Goal: Transaction & Acquisition: Book appointment/travel/reservation

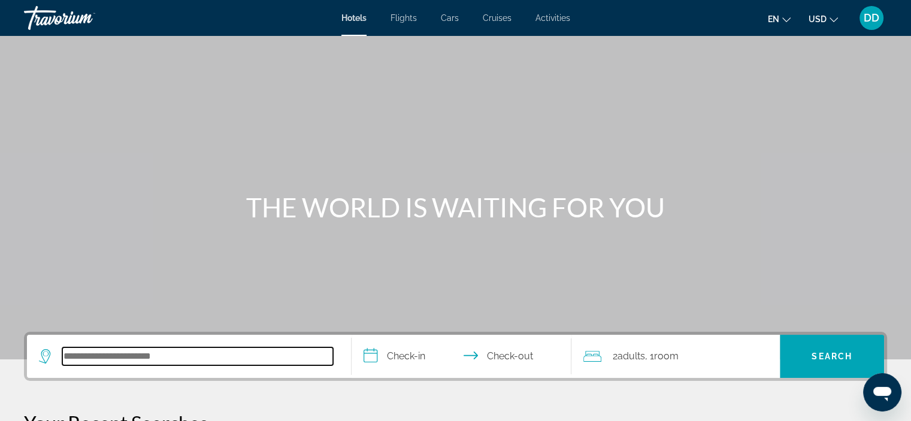
click at [96, 351] on input "Search hotel destination" at bounding box center [197, 356] width 271 height 18
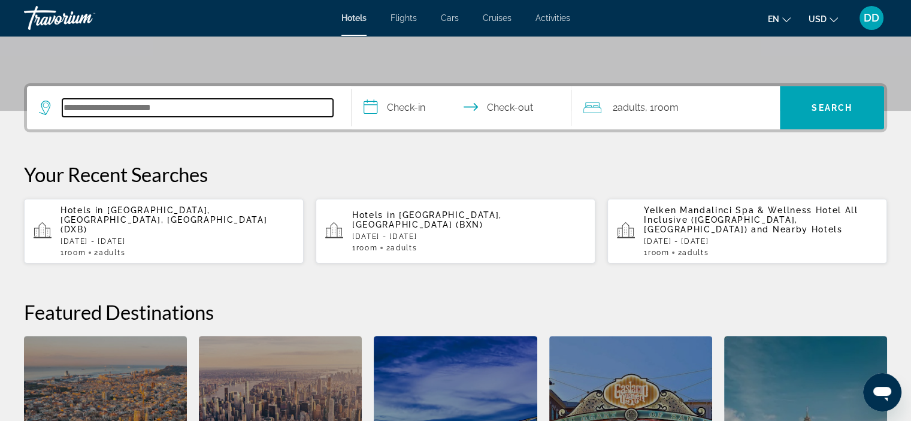
scroll to position [292, 0]
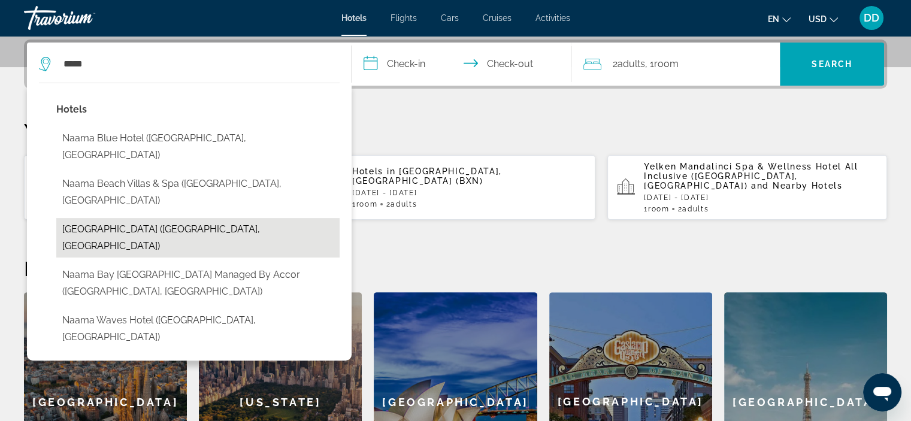
click at [86, 218] on button "[GEOGRAPHIC_DATA] ([GEOGRAPHIC_DATA], [GEOGRAPHIC_DATA])" at bounding box center [197, 238] width 283 height 40
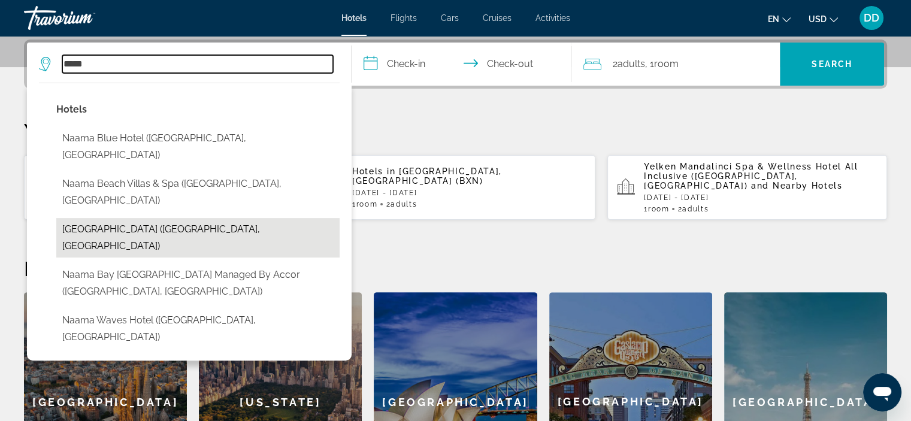
type input "**********"
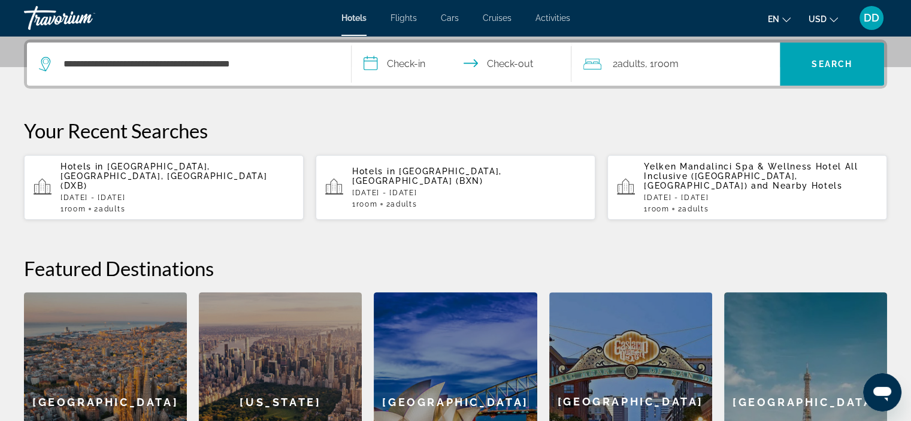
click at [398, 68] on input "**********" at bounding box center [463, 66] width 225 height 47
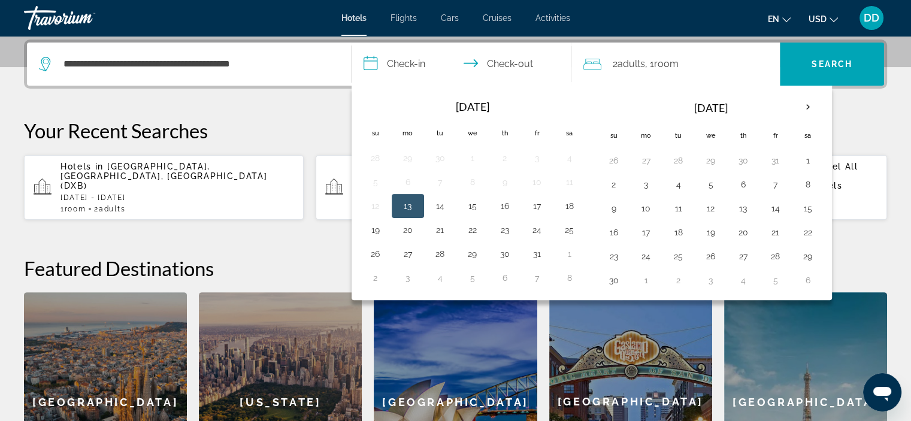
click at [404, 205] on button "13" at bounding box center [407, 206] width 19 height 17
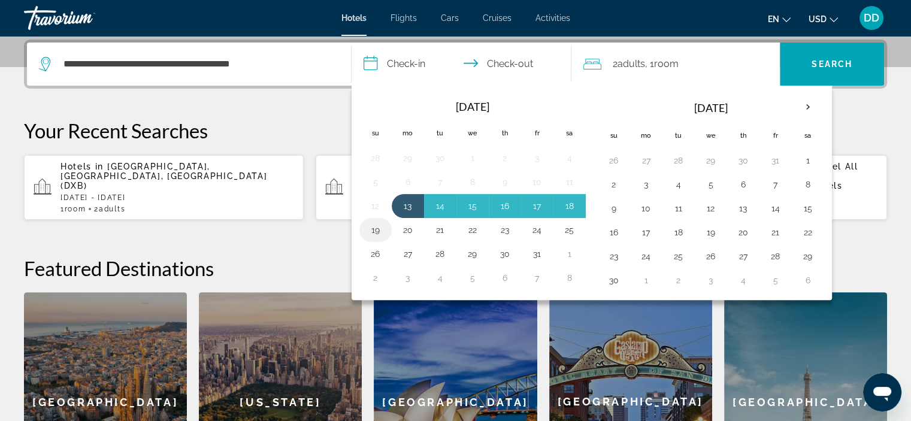
click at [379, 228] on button "19" at bounding box center [375, 229] width 19 height 17
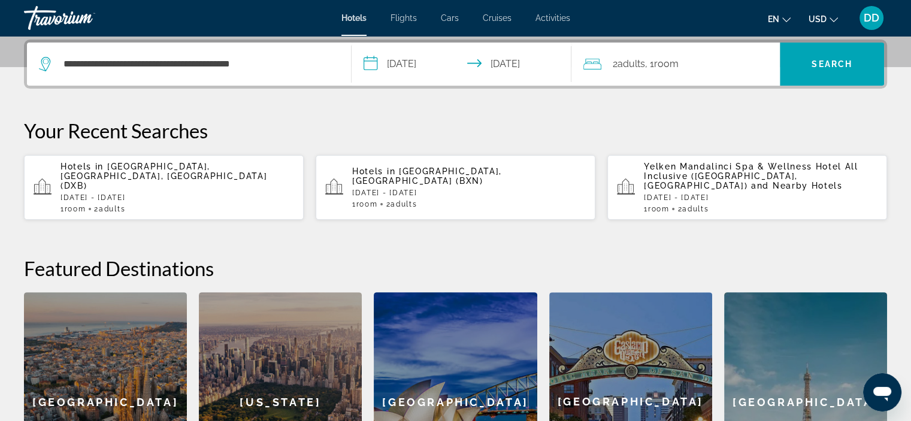
type input "**********"
click at [808, 56] on span "Search" at bounding box center [831, 64] width 104 height 29
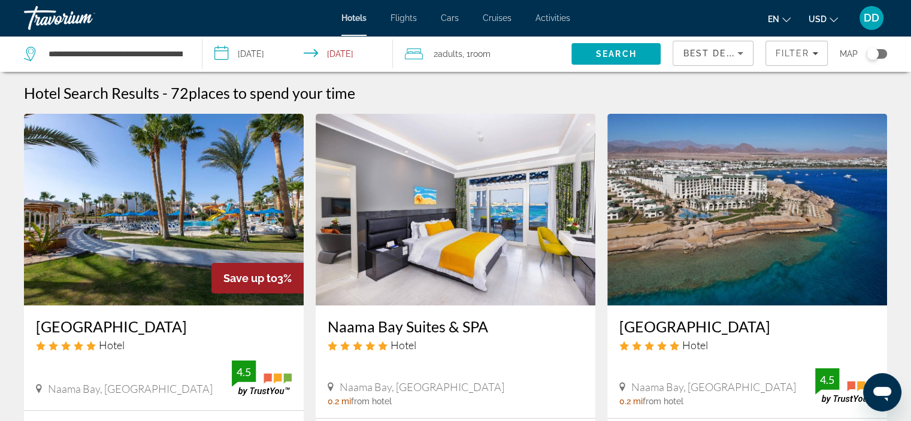
click at [308, 52] on input "**********" at bounding box center [299, 56] width 195 height 40
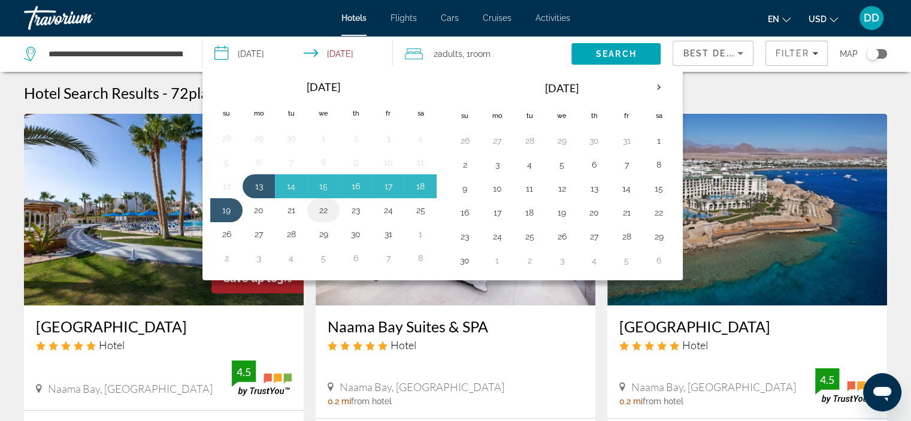
click at [317, 206] on button "22" at bounding box center [323, 210] width 19 height 17
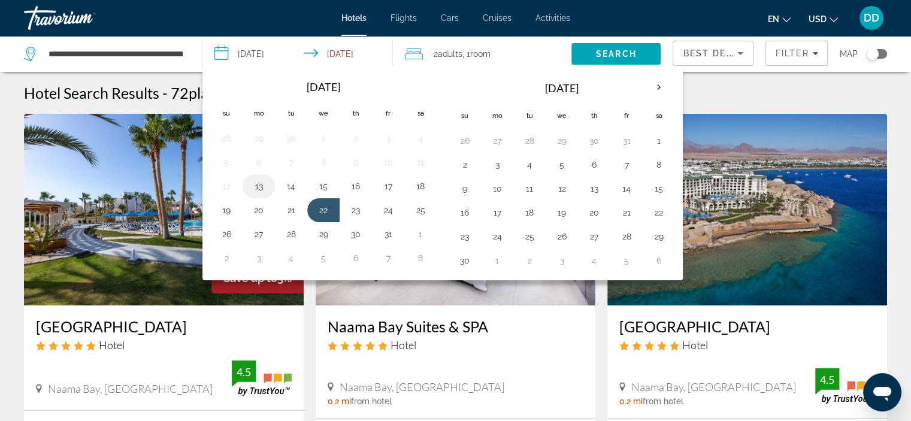
click at [260, 189] on button "13" at bounding box center [258, 186] width 19 height 17
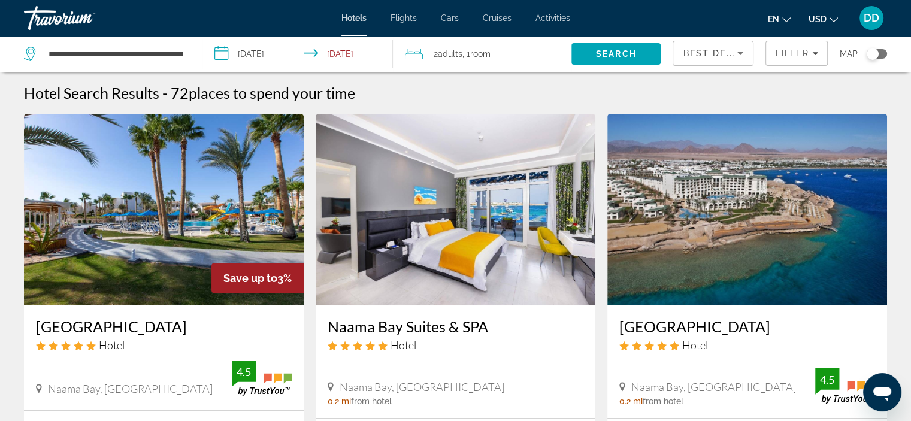
type input "**********"
click at [600, 47] on span "Search" at bounding box center [615, 54] width 89 height 29
click at [170, 166] on img "Main content" at bounding box center [164, 210] width 280 height 192
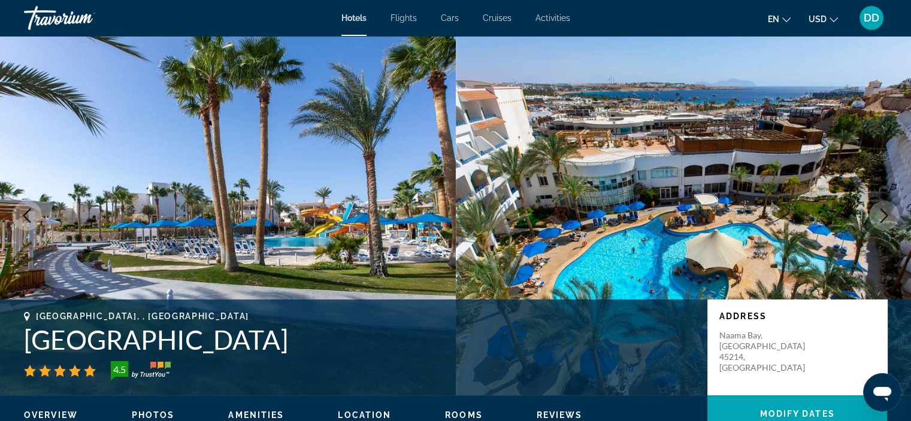
click at [899, 196] on img "Main content" at bounding box center [684, 215] width 456 height 359
click at [882, 223] on button "Next image" at bounding box center [884, 216] width 30 height 30
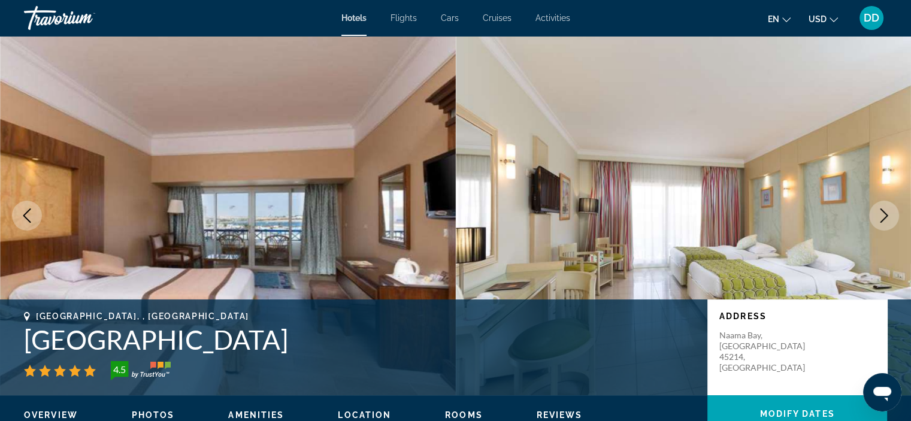
click at [882, 223] on button "Next image" at bounding box center [884, 216] width 30 height 30
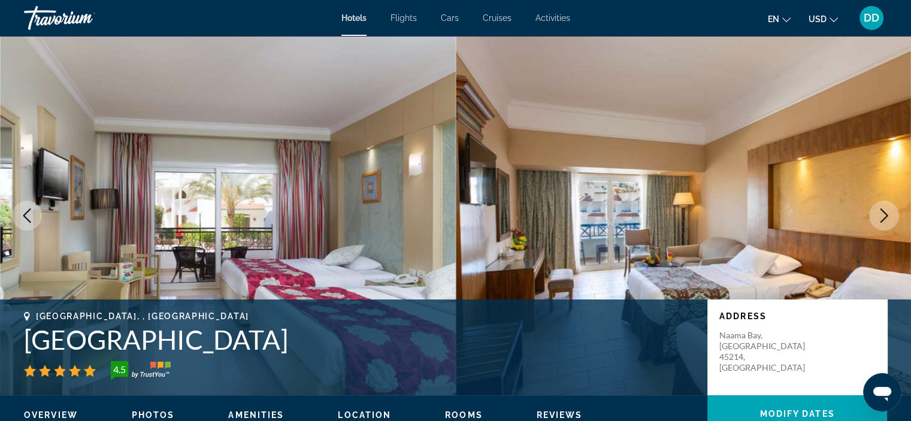
click at [882, 223] on button "Next image" at bounding box center [884, 216] width 30 height 30
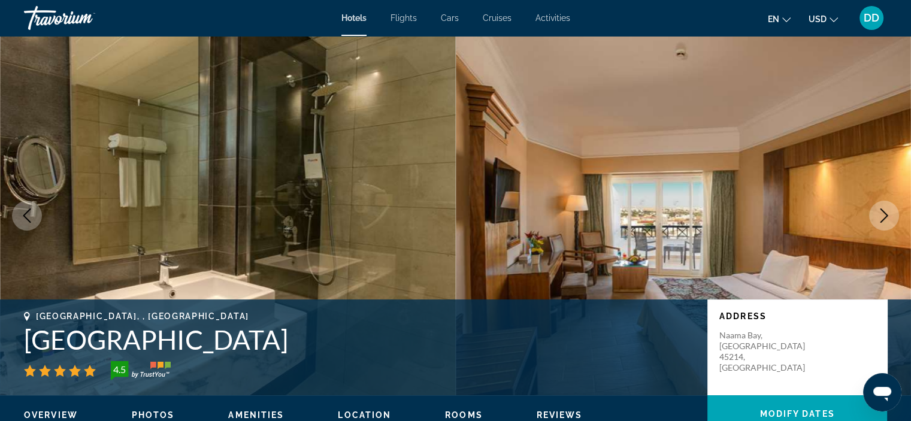
click at [882, 223] on button "Next image" at bounding box center [884, 216] width 30 height 30
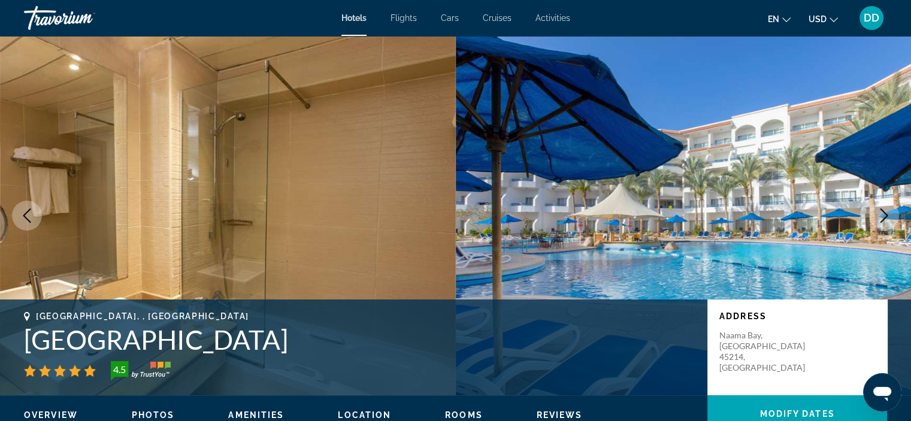
click at [882, 223] on button "Next image" at bounding box center [884, 216] width 30 height 30
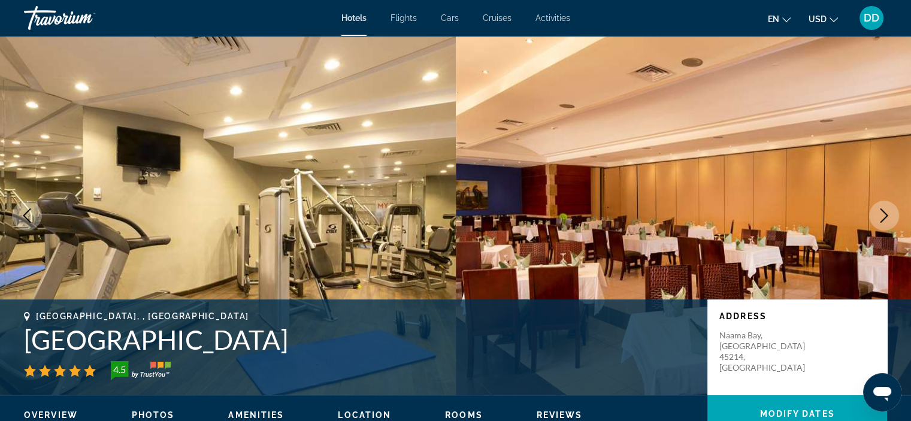
click at [882, 215] on icon "Next image" at bounding box center [883, 215] width 14 height 14
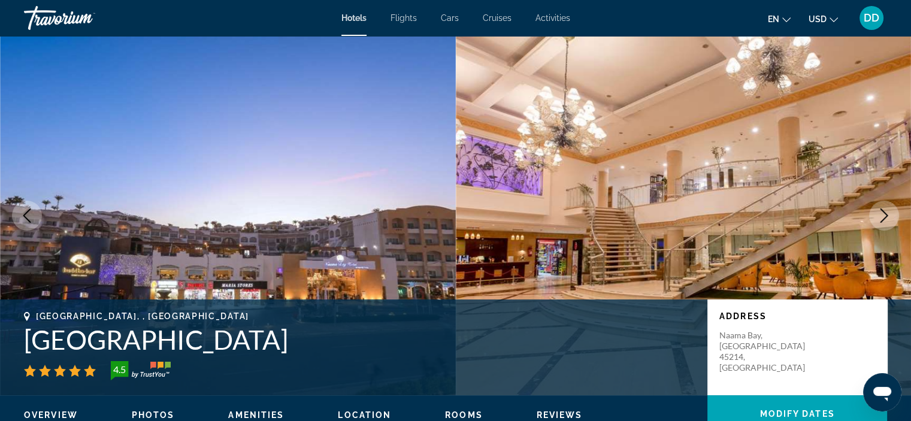
click at [882, 218] on icon "Next image" at bounding box center [883, 215] width 14 height 14
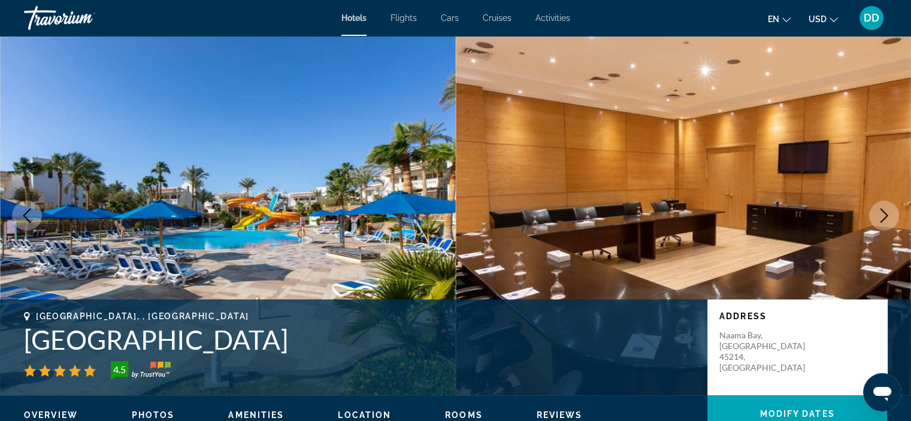
click at [883, 218] on icon "Next image" at bounding box center [884, 215] width 8 height 14
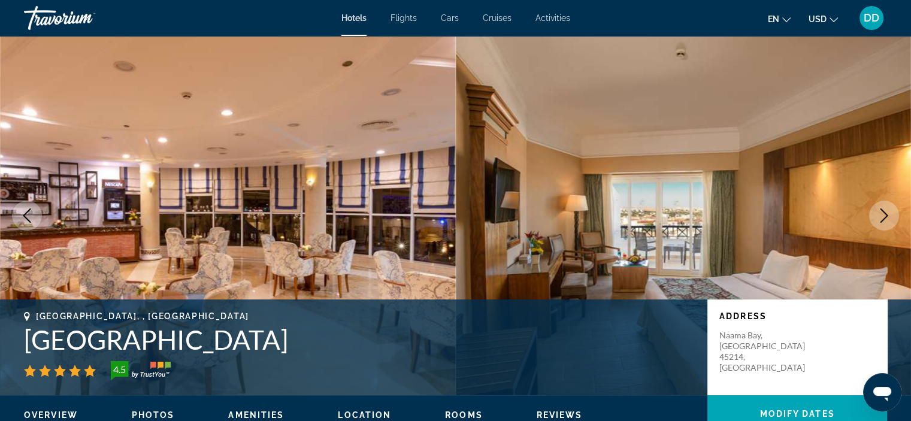
click at [883, 218] on icon "Next image" at bounding box center [884, 215] width 8 height 14
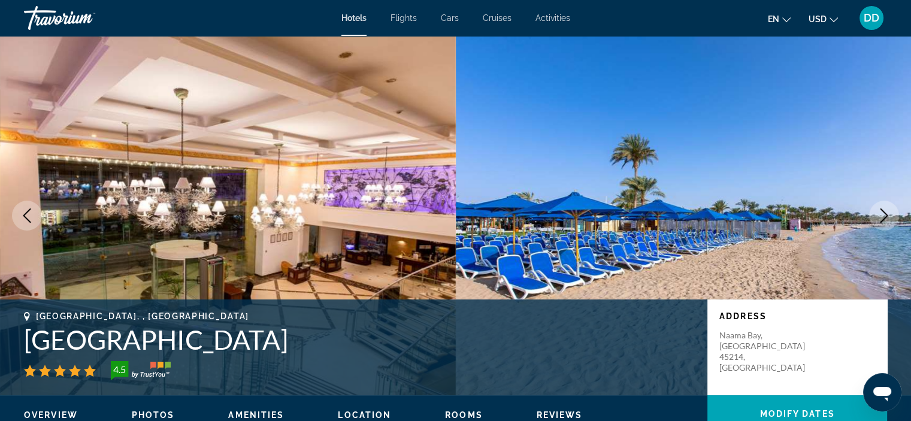
click at [883, 218] on icon "Next image" at bounding box center [884, 215] width 8 height 14
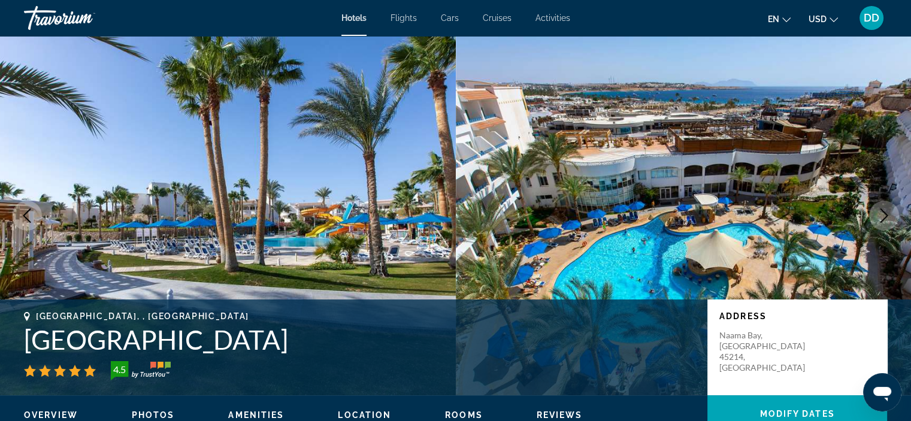
click at [883, 218] on icon "Next image" at bounding box center [884, 215] width 8 height 14
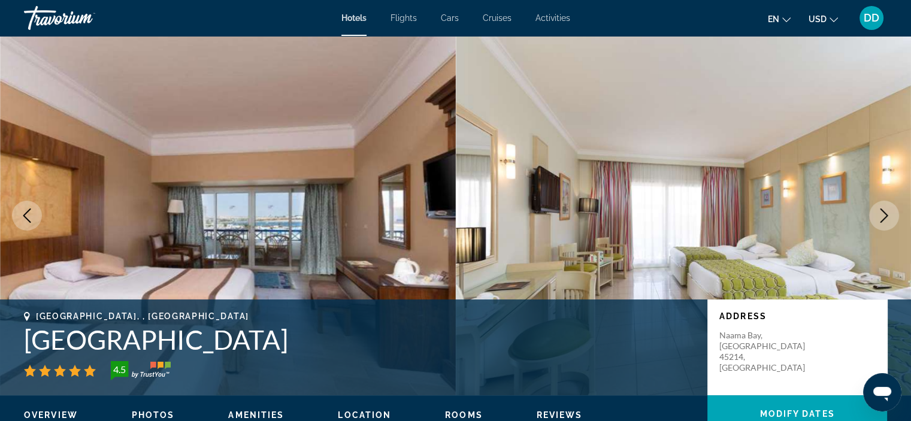
click at [884, 218] on icon "Next image" at bounding box center [884, 215] width 8 height 14
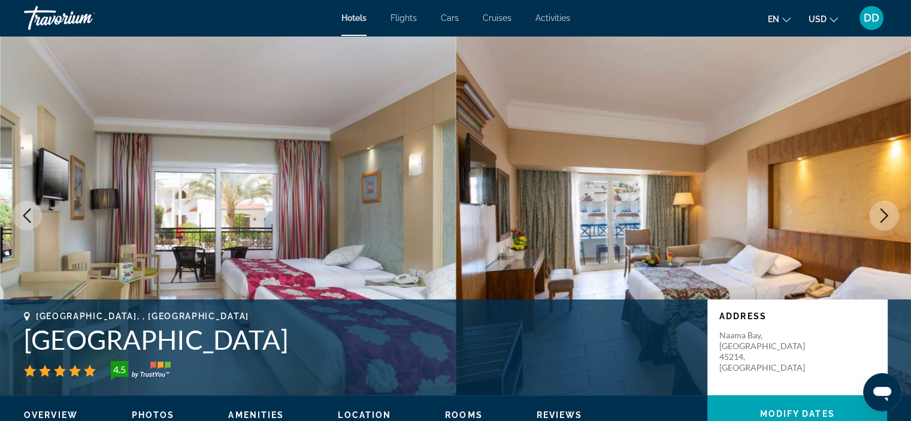
click at [884, 218] on icon "Next image" at bounding box center [884, 215] width 8 height 14
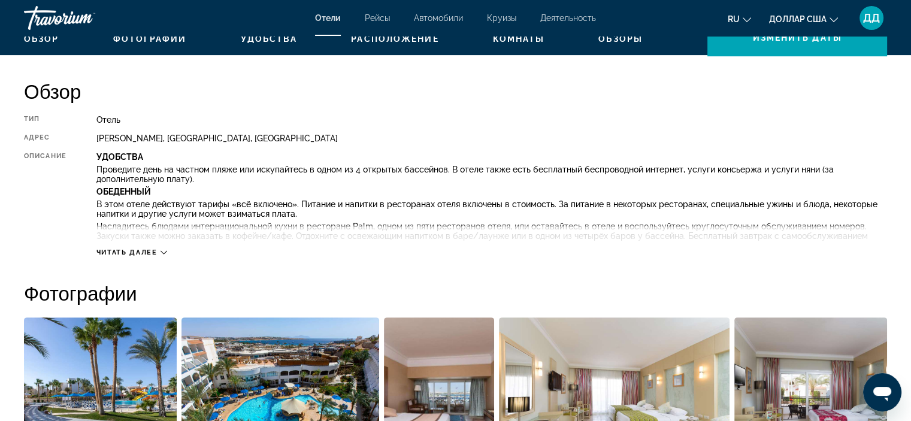
scroll to position [380, 0]
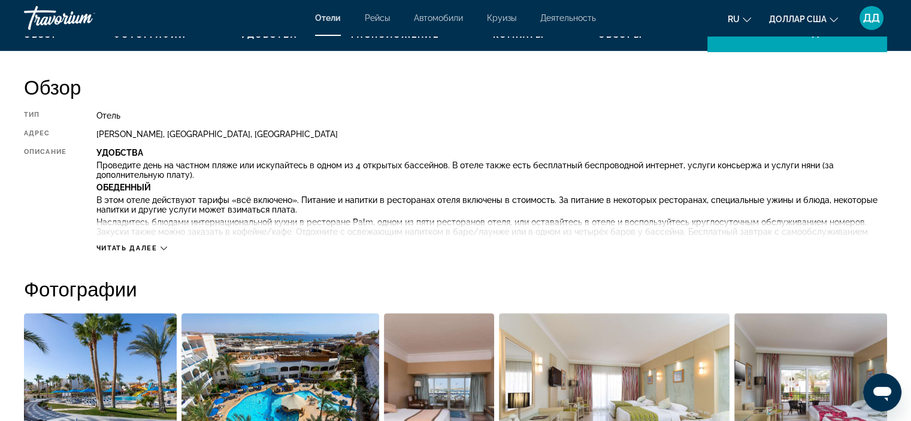
click at [160, 247] on icon "Основное содержание" at bounding box center [163, 248] width 7 height 7
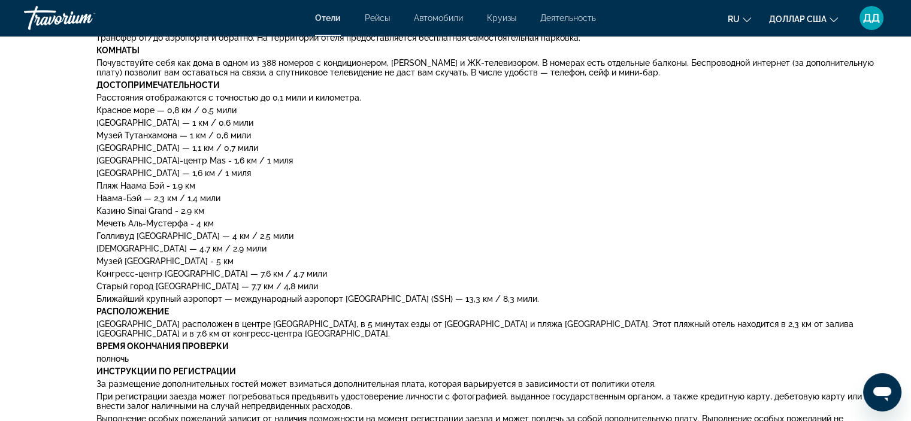
scroll to position [541, 0]
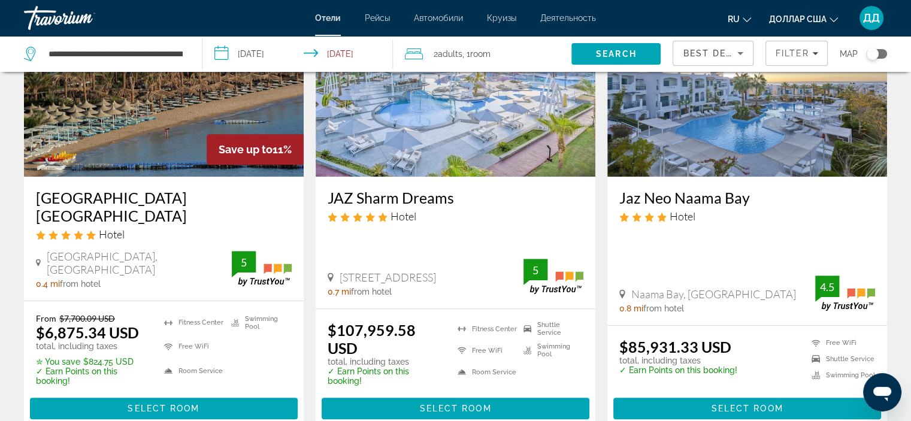
scroll to position [567, 0]
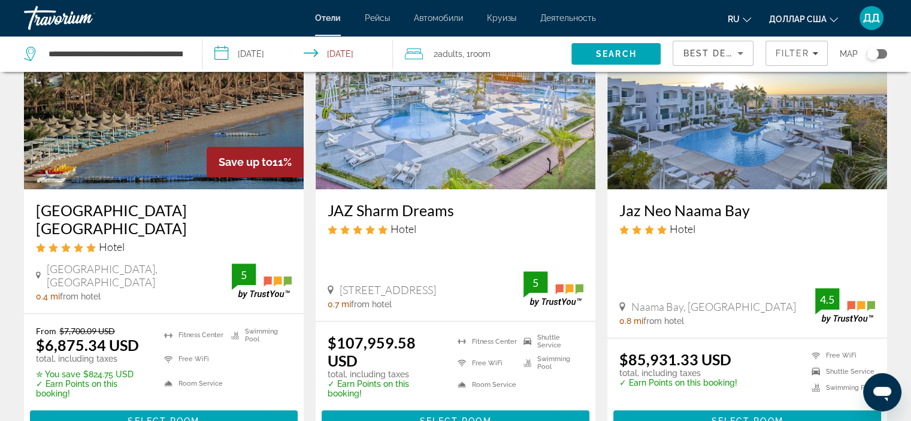
click at [743, 134] on img "Основное содержание" at bounding box center [747, 94] width 280 height 192
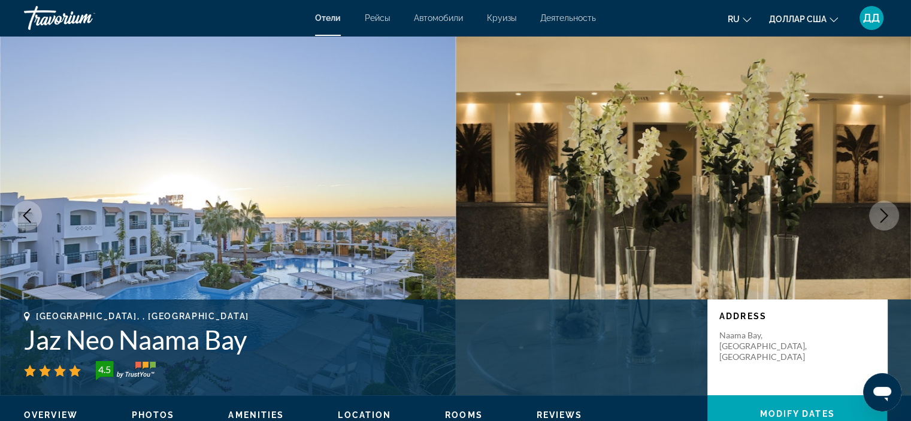
click at [880, 213] on icon "Next image" at bounding box center [883, 215] width 14 height 14
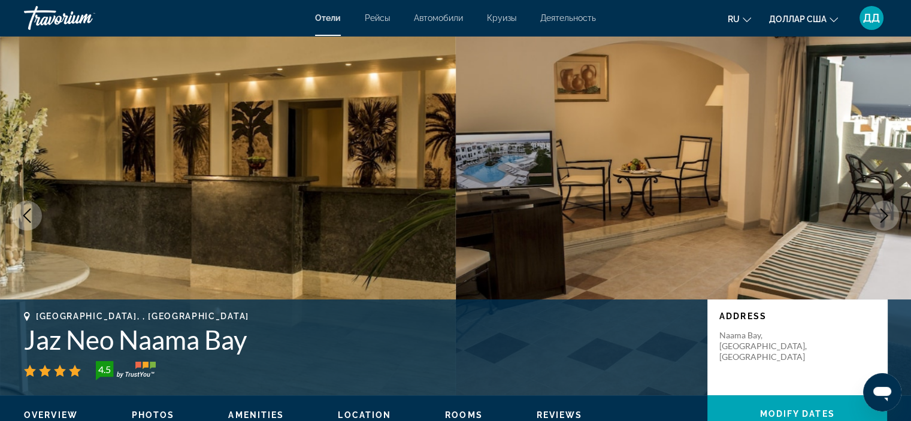
click at [880, 213] on icon "Next image" at bounding box center [883, 215] width 14 height 14
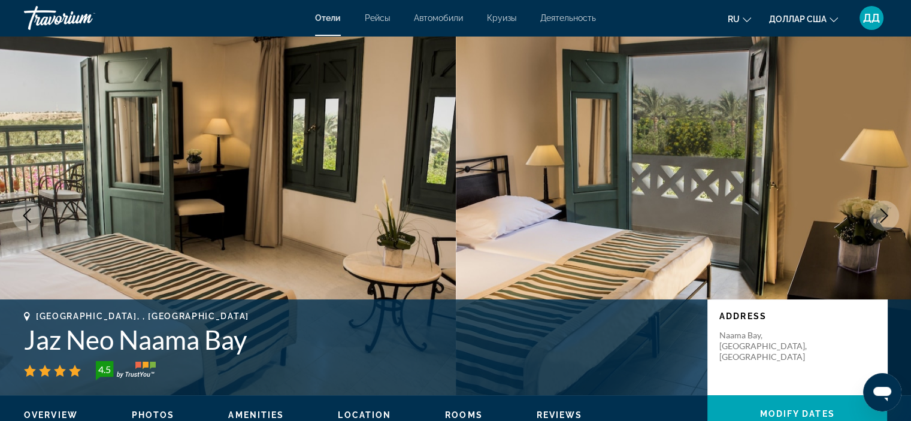
click at [880, 213] on icon "Next image" at bounding box center [883, 215] width 14 height 14
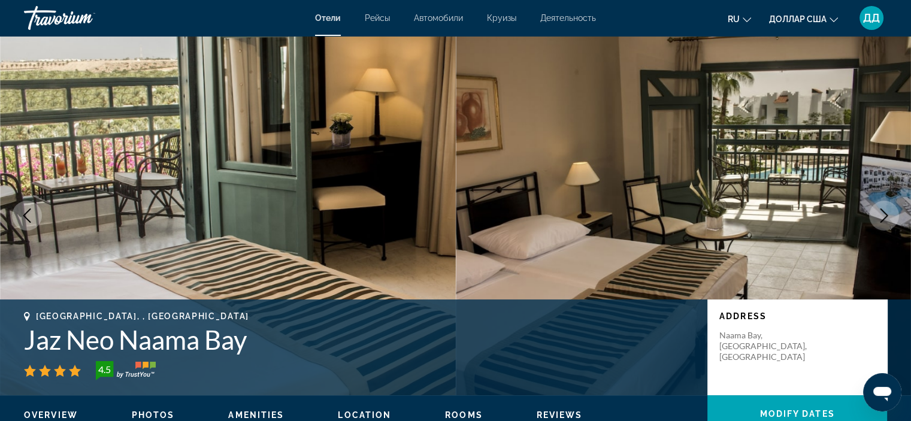
click at [880, 213] on icon "Next image" at bounding box center [883, 215] width 14 height 14
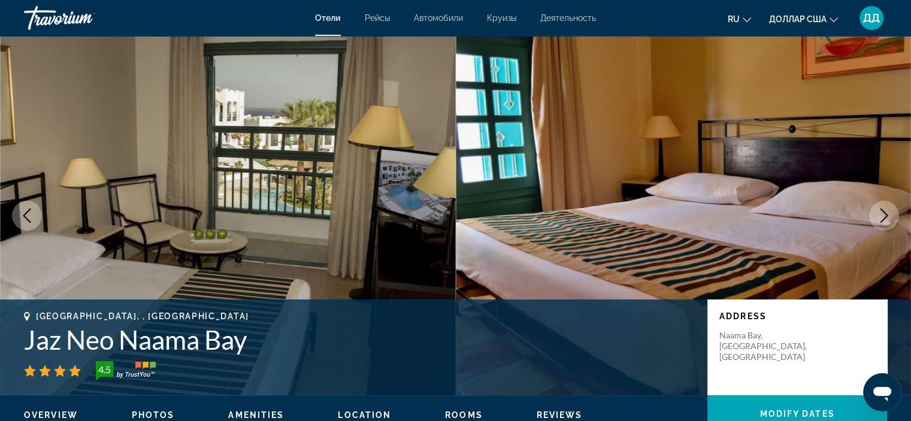
click at [880, 213] on icon "Next image" at bounding box center [883, 215] width 14 height 14
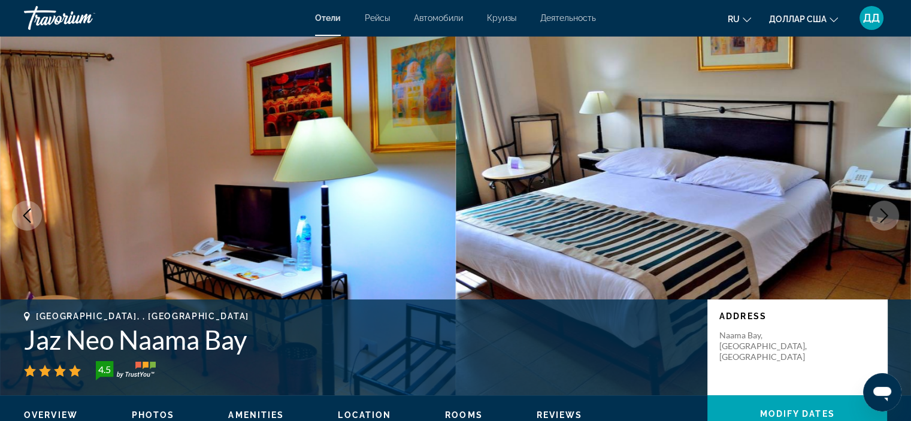
click at [880, 213] on icon "Next image" at bounding box center [883, 215] width 14 height 14
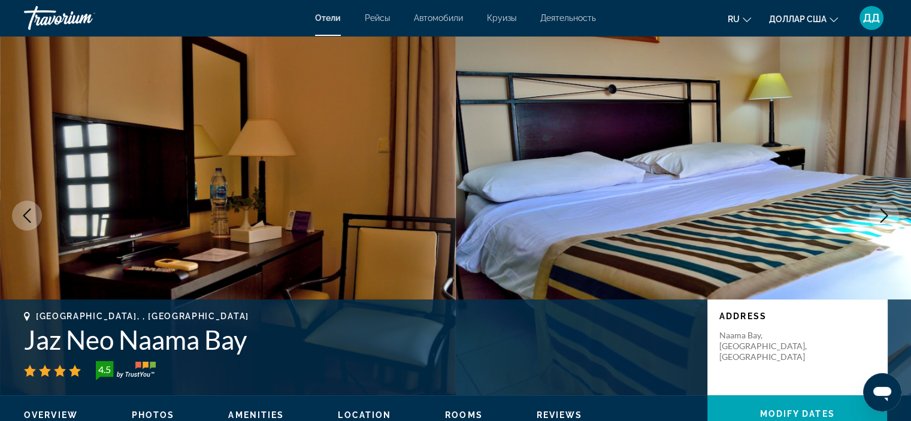
click at [880, 213] on icon "Next image" at bounding box center [883, 215] width 14 height 14
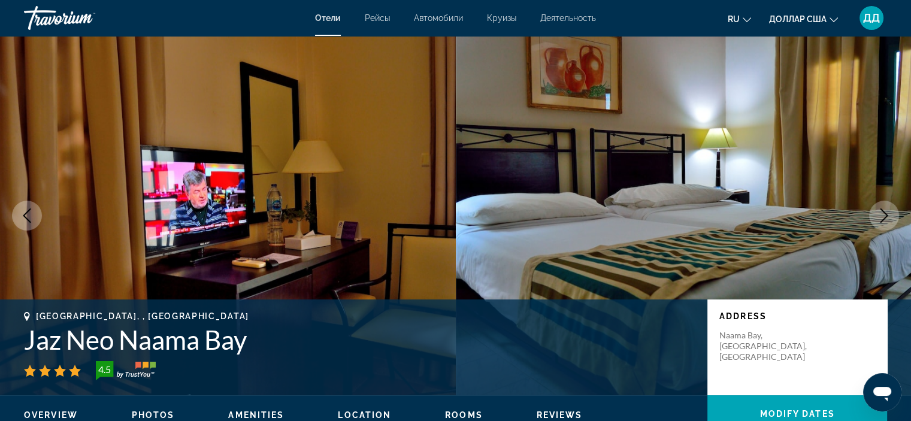
click at [880, 213] on icon "Next image" at bounding box center [883, 215] width 14 height 14
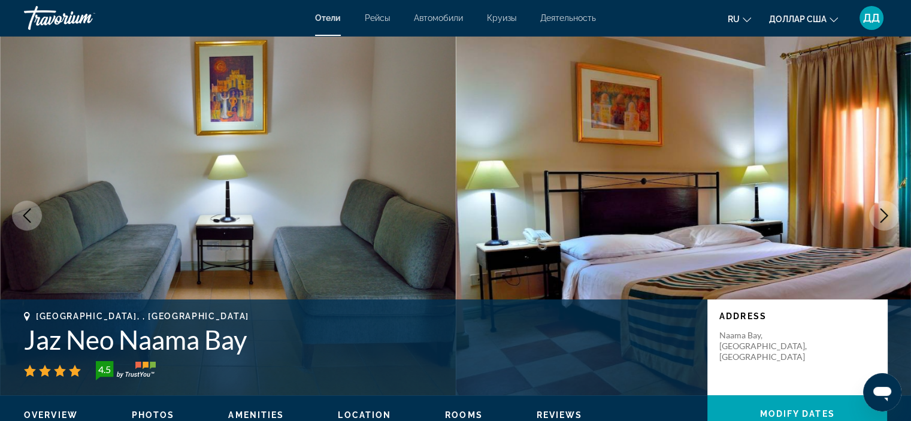
click at [880, 213] on icon "Next image" at bounding box center [883, 215] width 14 height 14
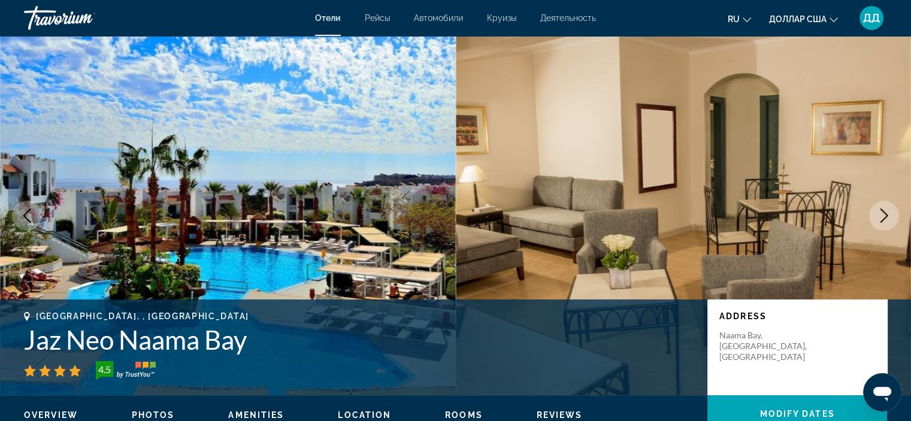
click at [880, 213] on icon "Next image" at bounding box center [883, 215] width 14 height 14
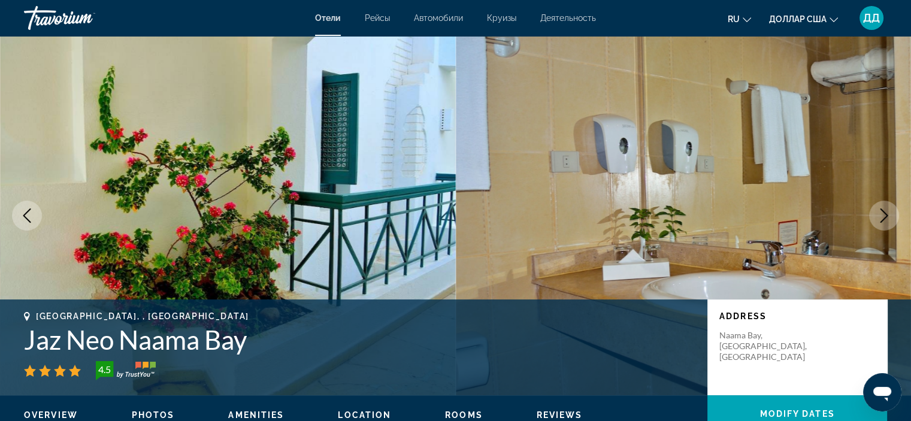
click at [880, 213] on icon "Next image" at bounding box center [883, 215] width 14 height 14
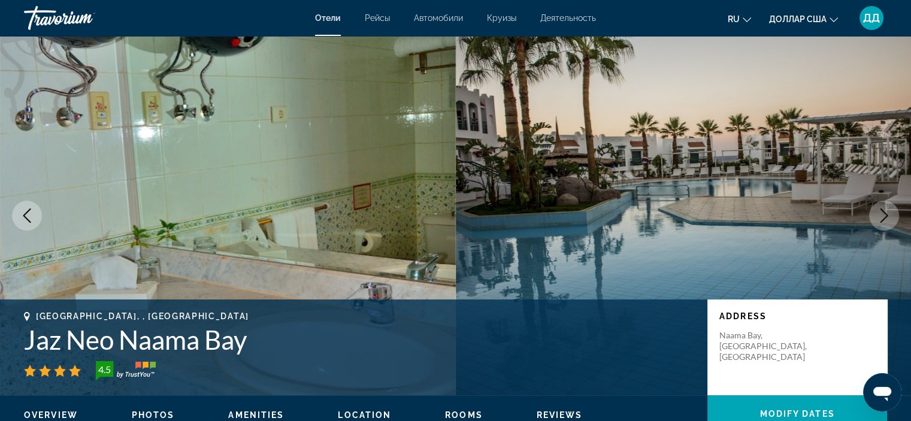
click at [880, 213] on icon "Next image" at bounding box center [883, 215] width 14 height 14
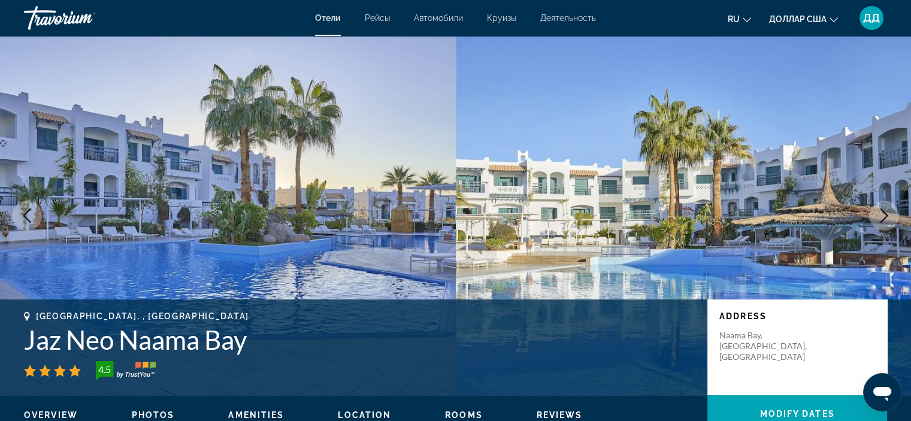
click at [880, 213] on icon "Next image" at bounding box center [883, 215] width 14 height 14
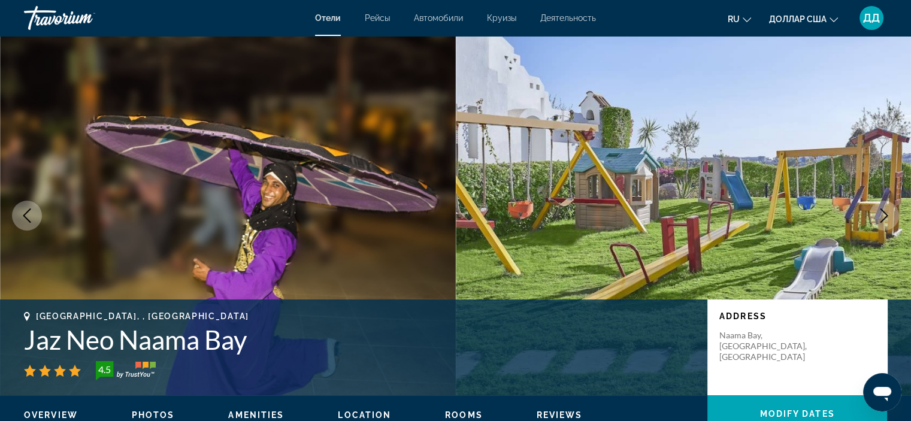
click at [880, 213] on icon "Next image" at bounding box center [883, 215] width 14 height 14
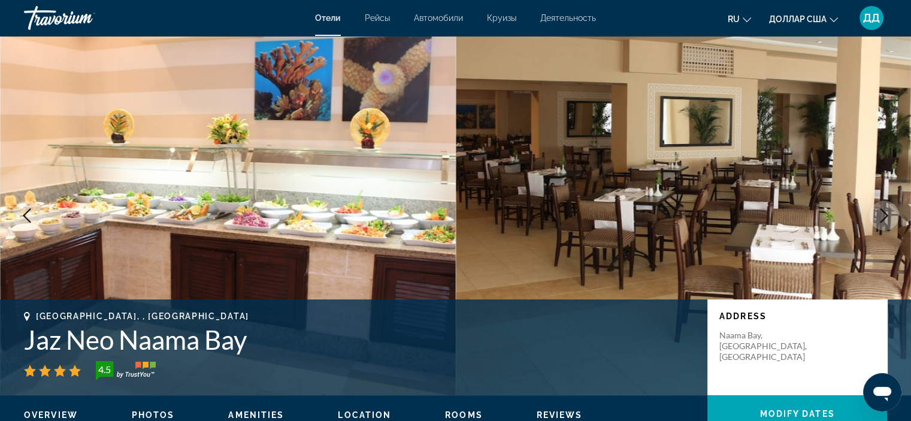
click at [880, 213] on icon "Next image" at bounding box center [883, 215] width 14 height 14
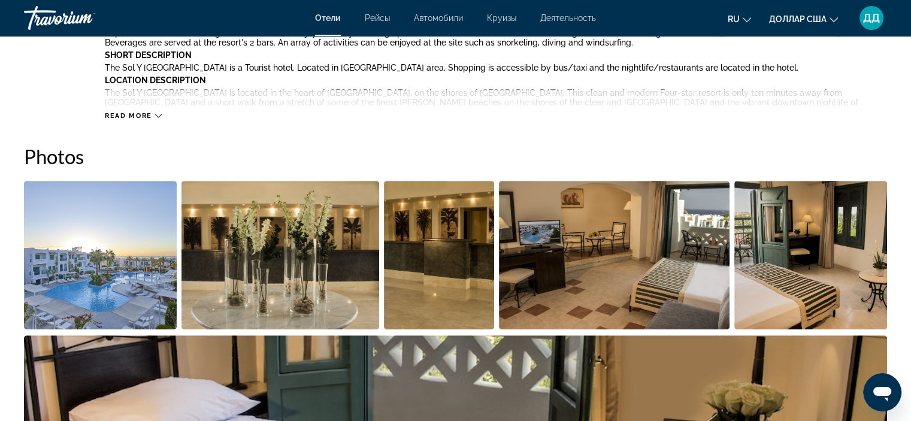
scroll to position [460, 0]
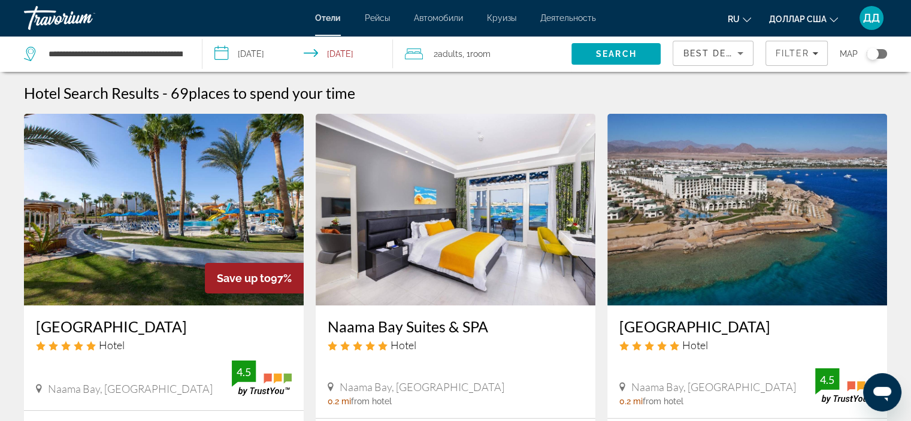
click at [99, 222] on img "Основное содержание" at bounding box center [164, 210] width 280 height 192
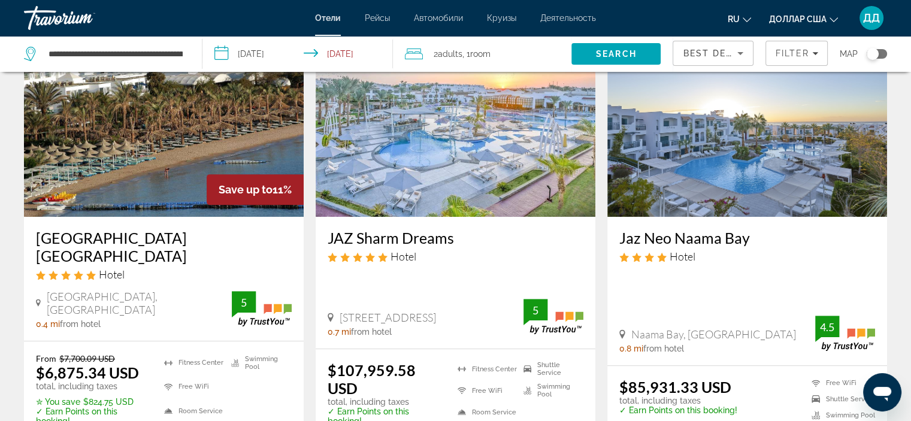
scroll to position [542, 0]
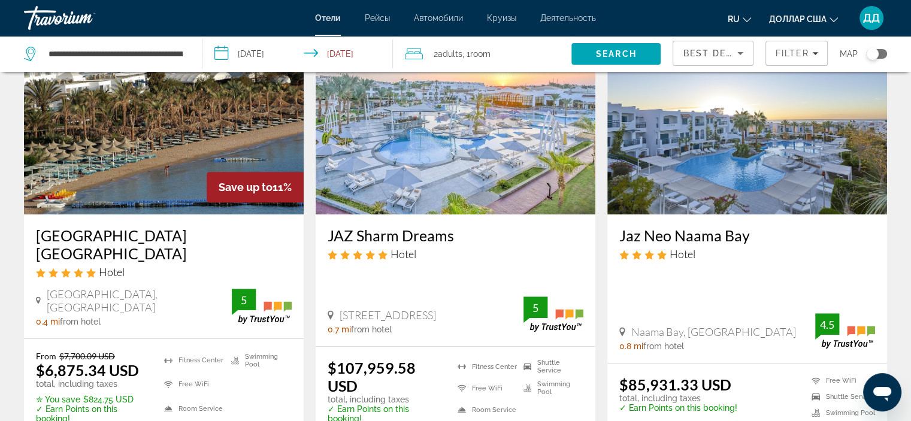
click at [789, 196] on img "Основное содержание" at bounding box center [747, 119] width 280 height 192
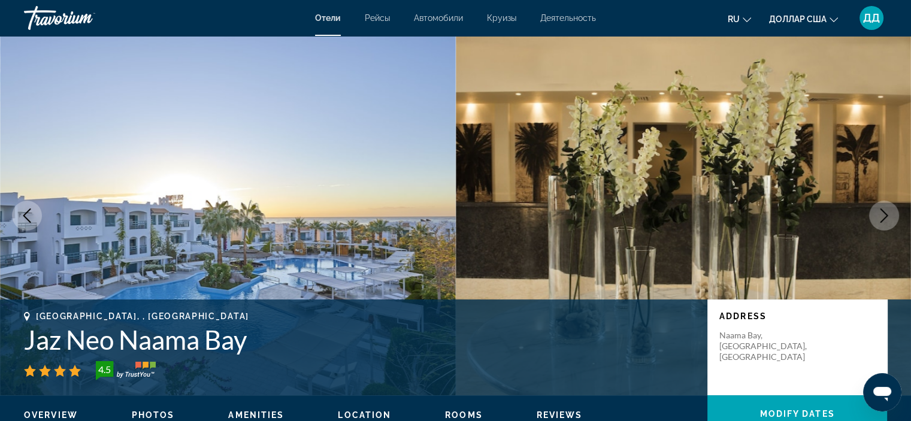
click at [880, 205] on button "Next image" at bounding box center [884, 216] width 30 height 30
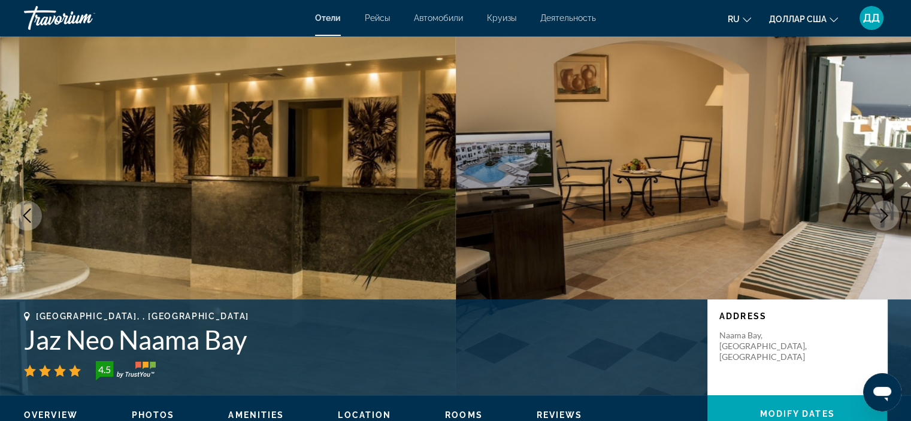
click at [880, 205] on button "Next image" at bounding box center [884, 216] width 30 height 30
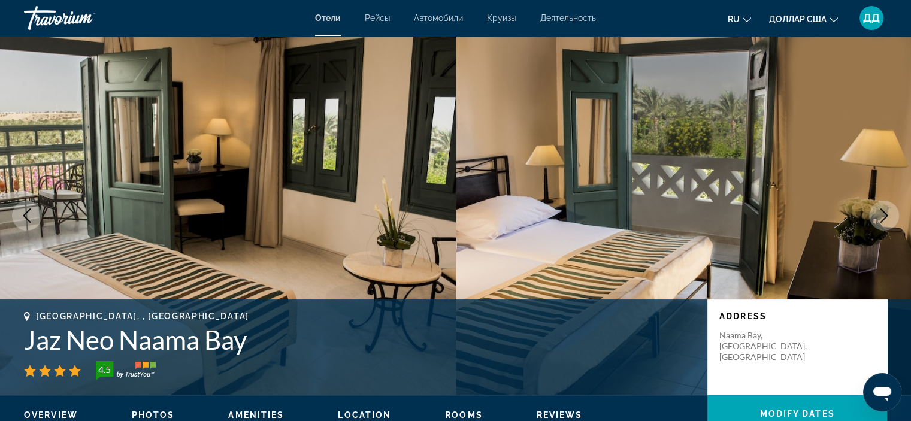
click at [880, 205] on button "Next image" at bounding box center [884, 216] width 30 height 30
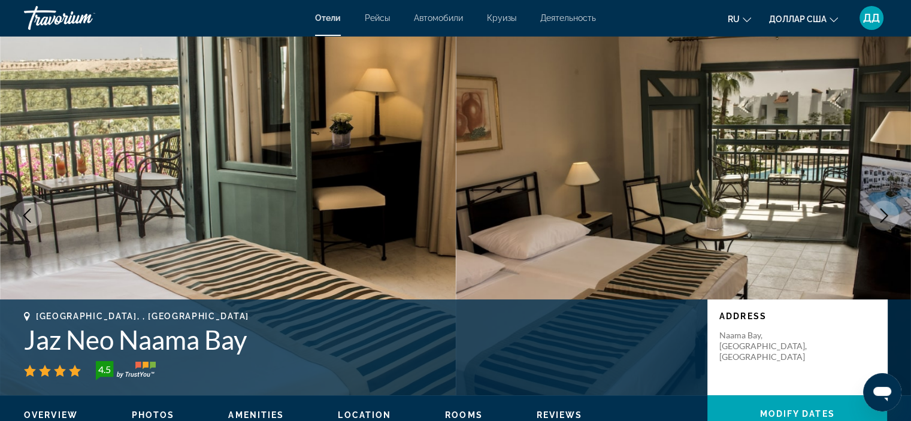
click at [876, 212] on icon "Next image" at bounding box center [883, 215] width 14 height 14
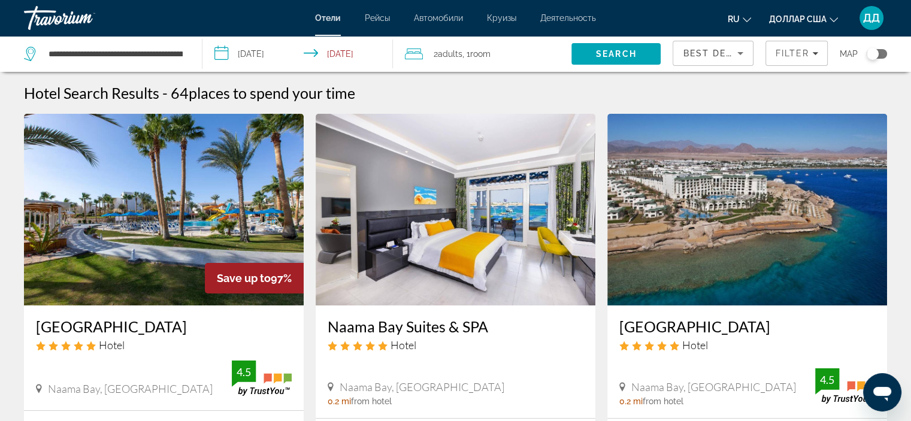
click at [196, 204] on img "Основное содержание" at bounding box center [164, 210] width 280 height 192
